Goal: Information Seeking & Learning: Learn about a topic

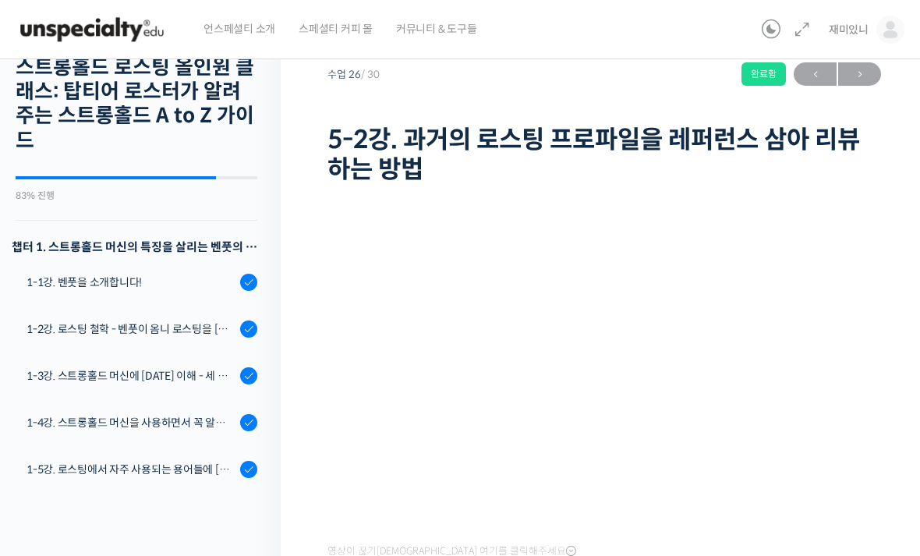
scroll to position [1400, 0]
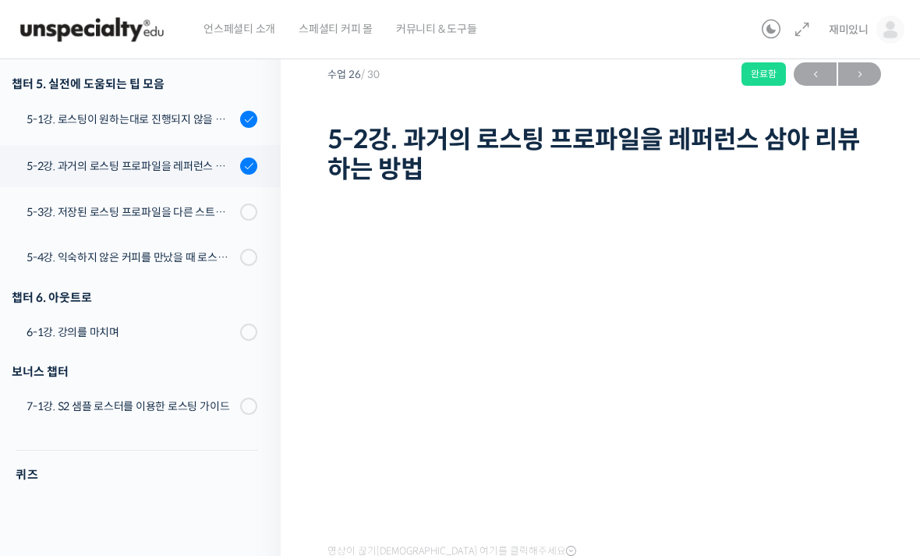
click at [224, 28] on span "언스페셜티 소개" at bounding box center [239, 28] width 72 height 59
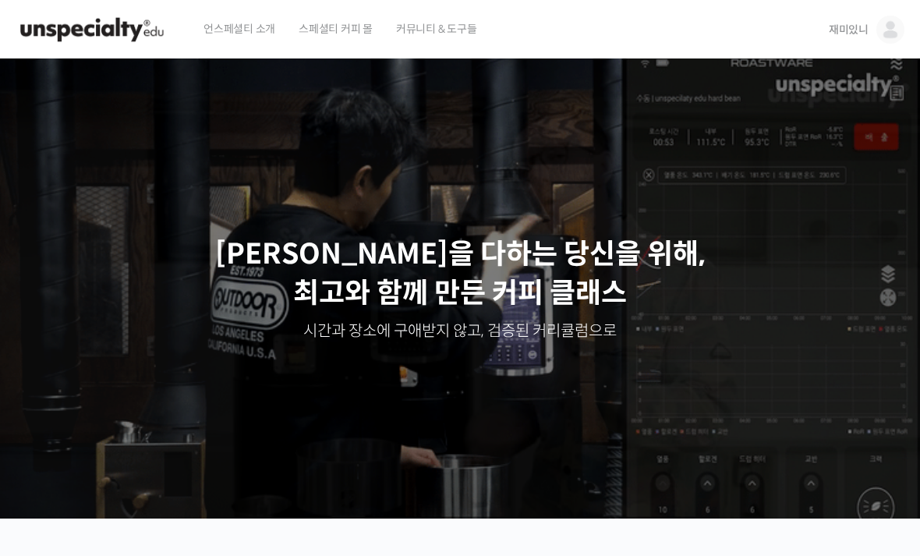
click at [849, 29] on span "재미있니" at bounding box center [848, 30] width 40 height 14
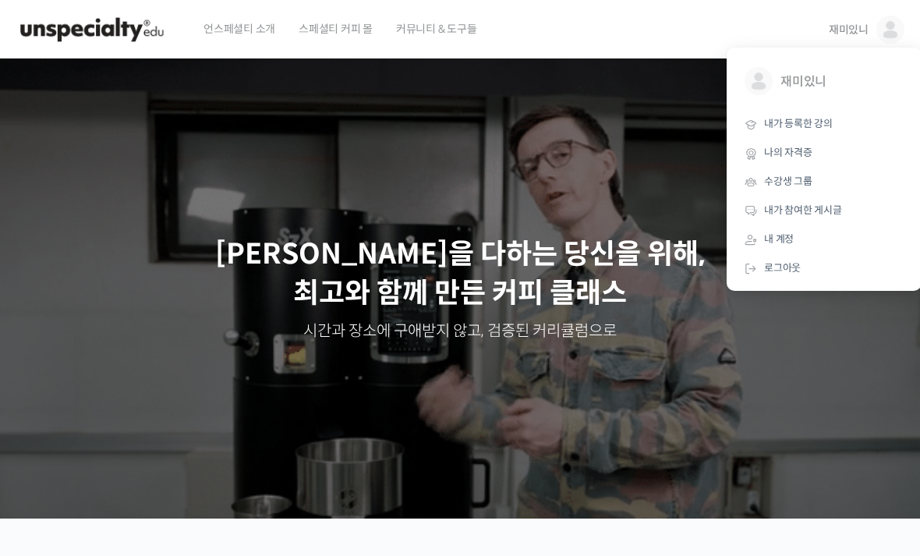
click at [807, 123] on span "내가 등록한 강의" at bounding box center [798, 123] width 69 height 13
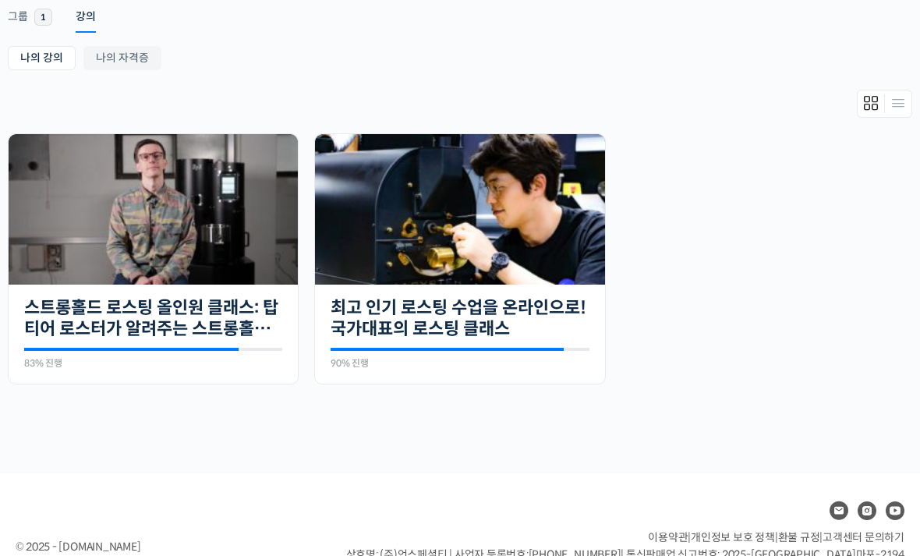
scroll to position [280, 0]
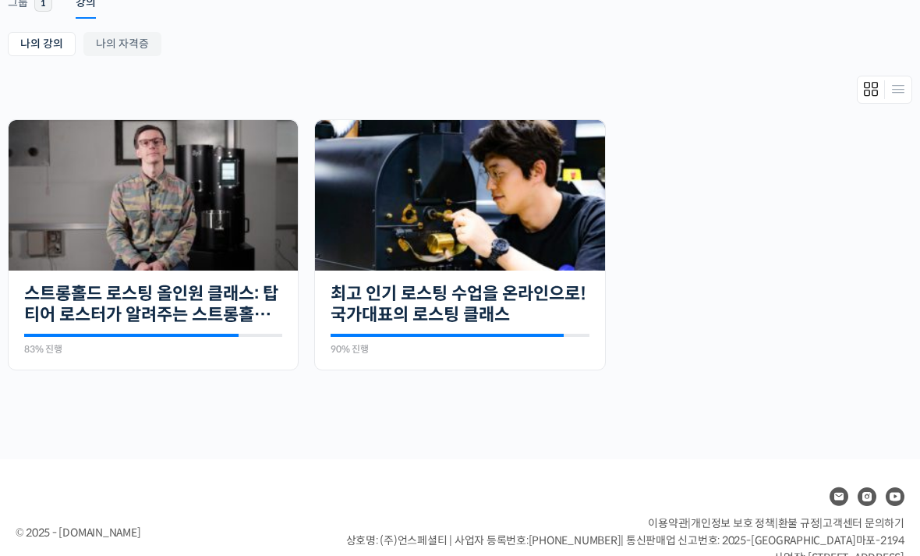
click at [514, 219] on img at bounding box center [459, 195] width 289 height 150
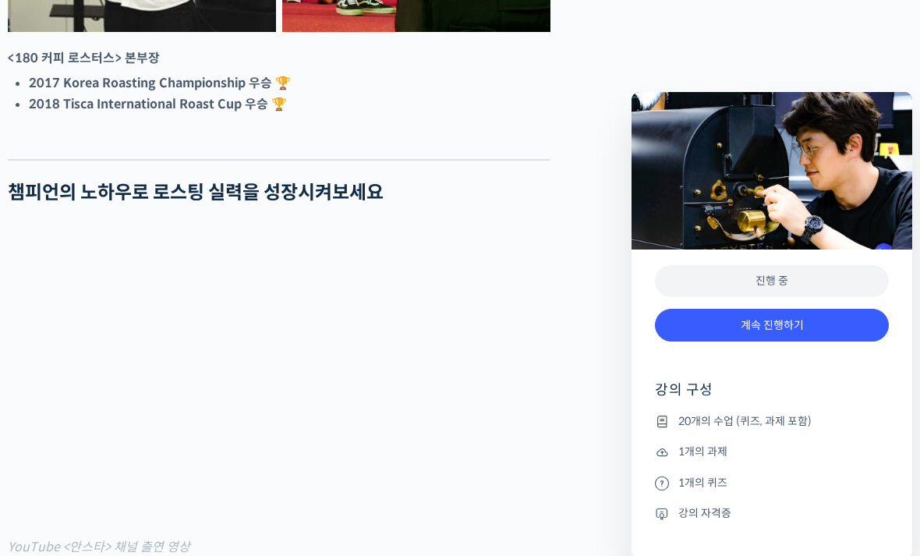
scroll to position [1118, 0]
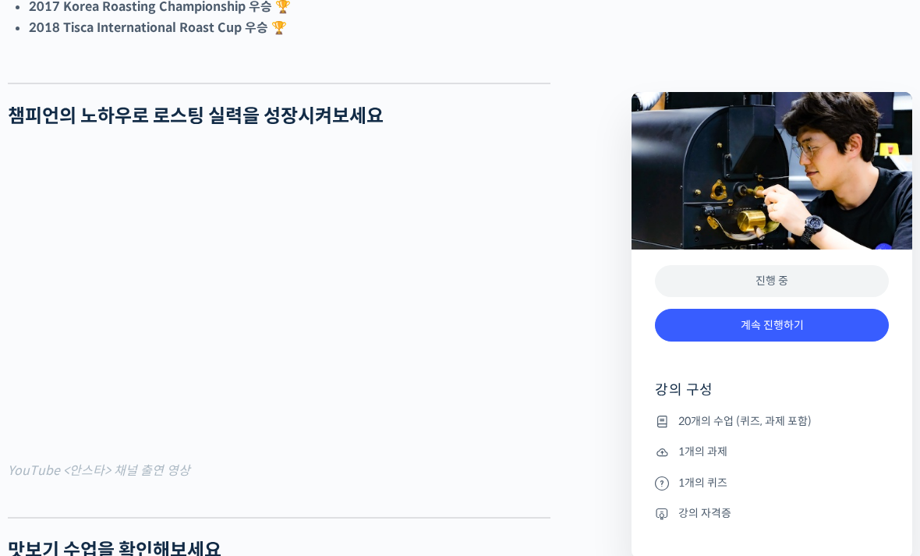
click at [809, 319] on link "계속 진행하기" at bounding box center [772, 326] width 234 height 34
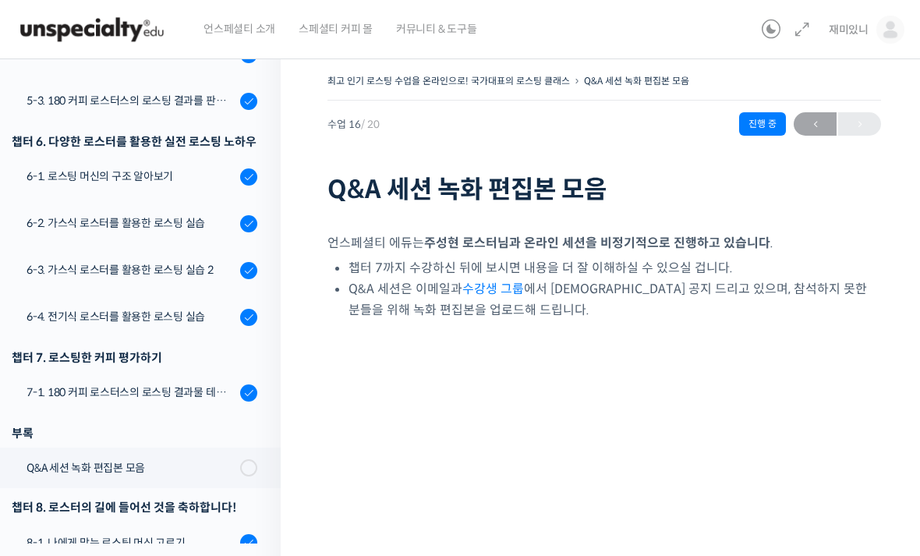
scroll to position [743, 0]
click at [184, 219] on div "6-2. 가스식 로스터를 활용한 로스팅 실습" at bounding box center [130, 222] width 209 height 17
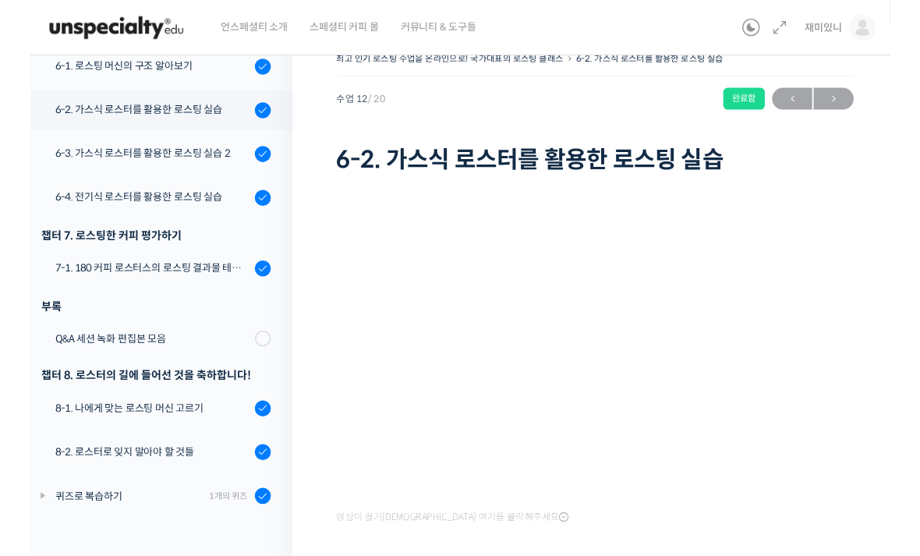
scroll to position [129, 0]
